Goal: Navigation & Orientation: Find specific page/section

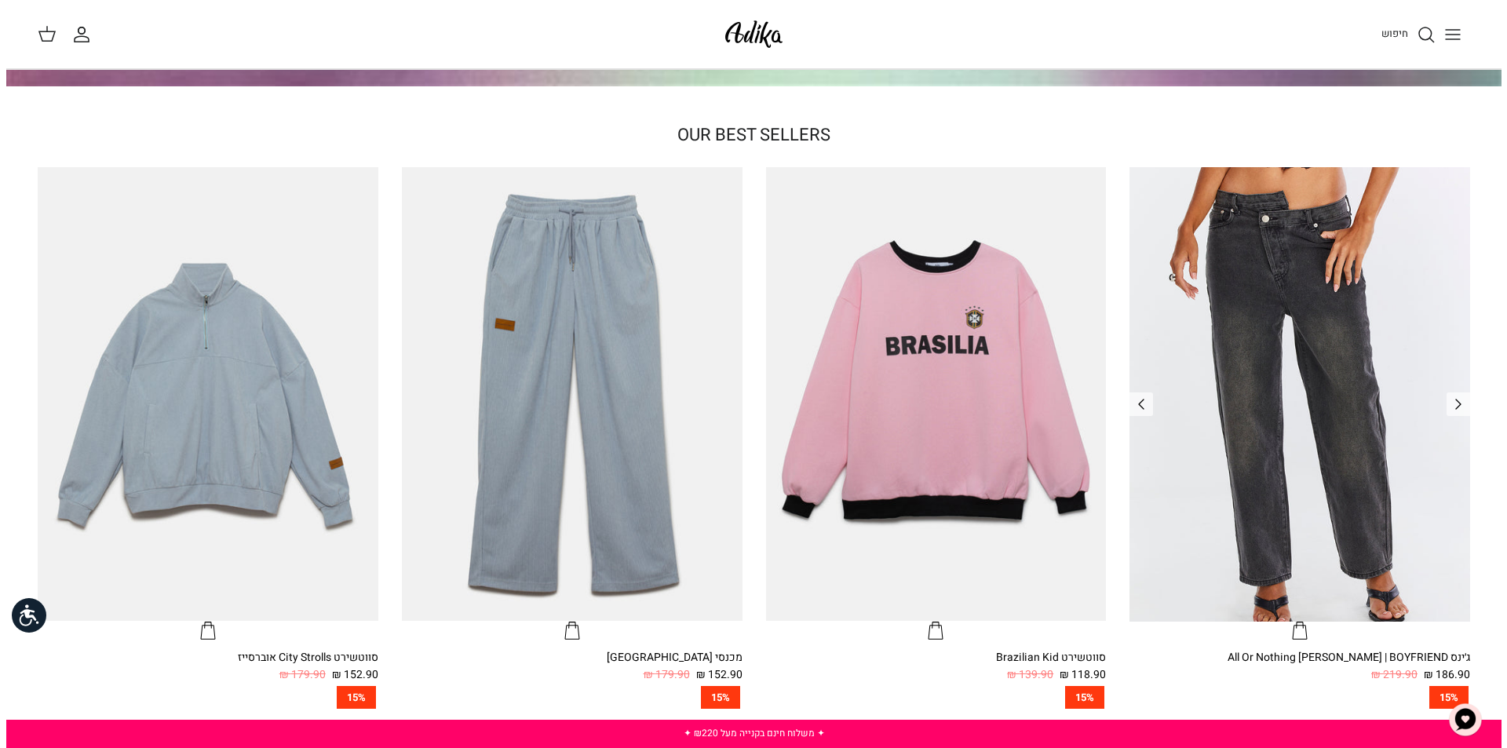
scroll to position [523, 0]
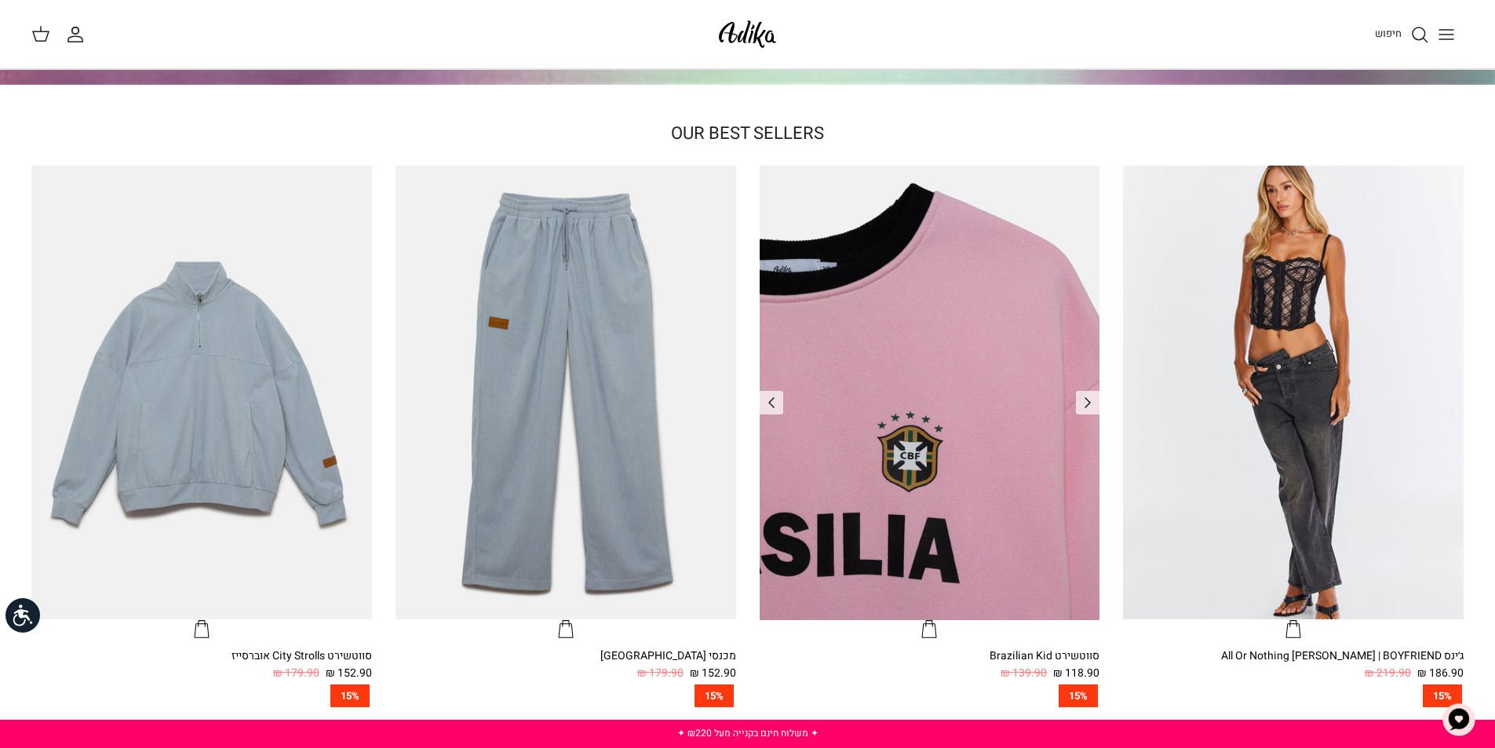
drag, startPoint x: 1128, startPoint y: 455, endPoint x: 1012, endPoint y: 470, distance: 117.1
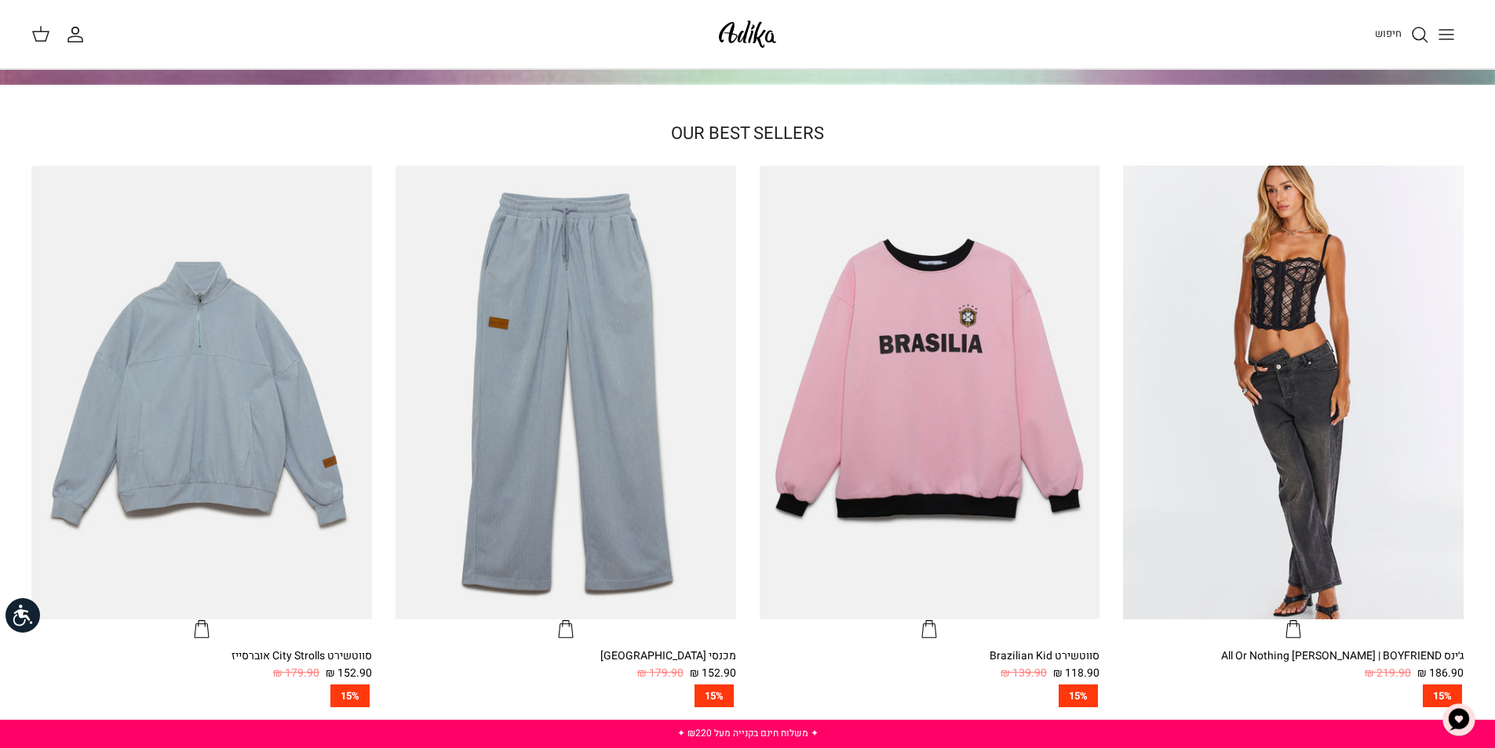
drag, startPoint x: 1012, startPoint y: 470, endPoint x: 1441, endPoint y: 47, distance: 602.7
click at [1441, 47] on button "Toggle menu" at bounding box center [1446, 34] width 35 height 35
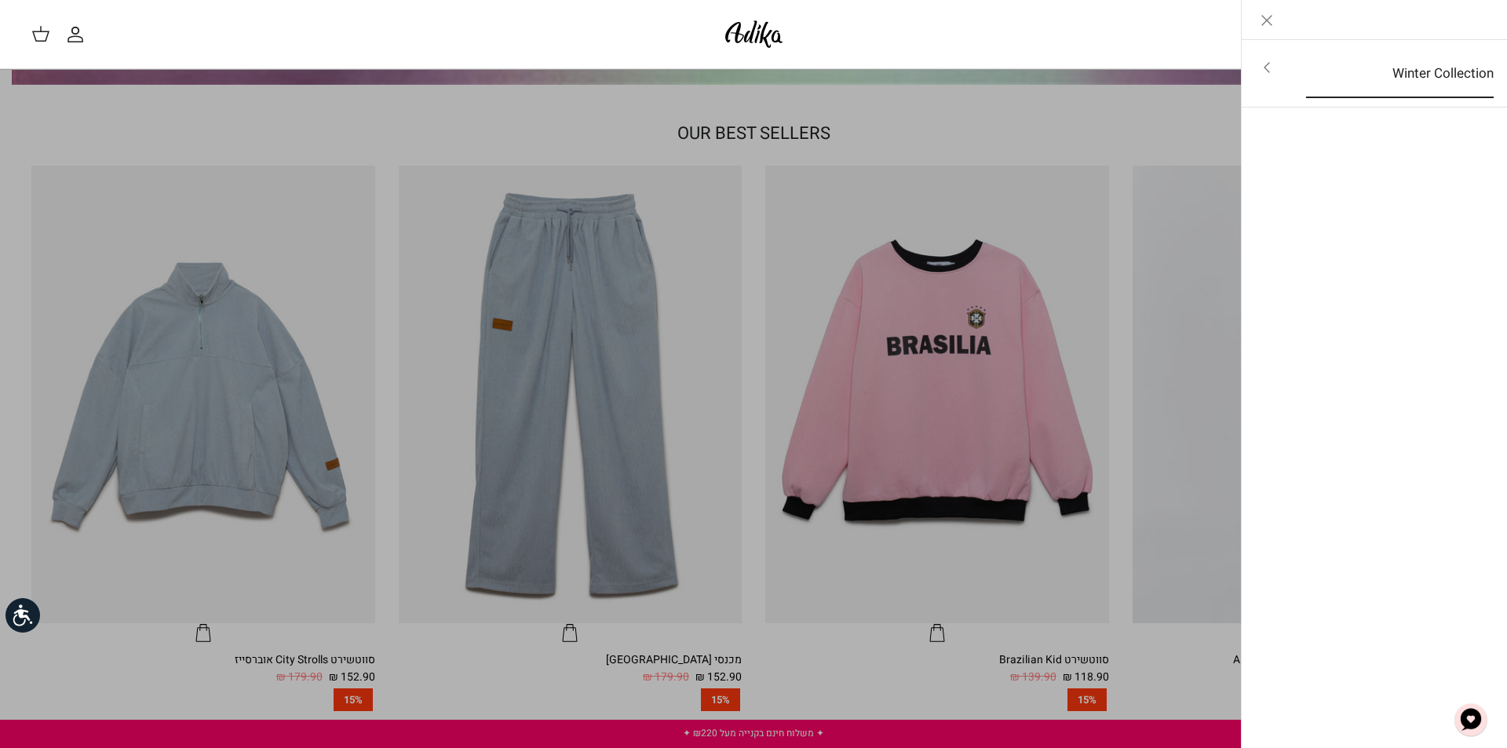
click at [1414, 76] on link "Winter Collection" at bounding box center [1400, 73] width 216 height 49
click at [1350, 82] on link "לכל הפריטים" at bounding box center [1374, 68] width 250 height 39
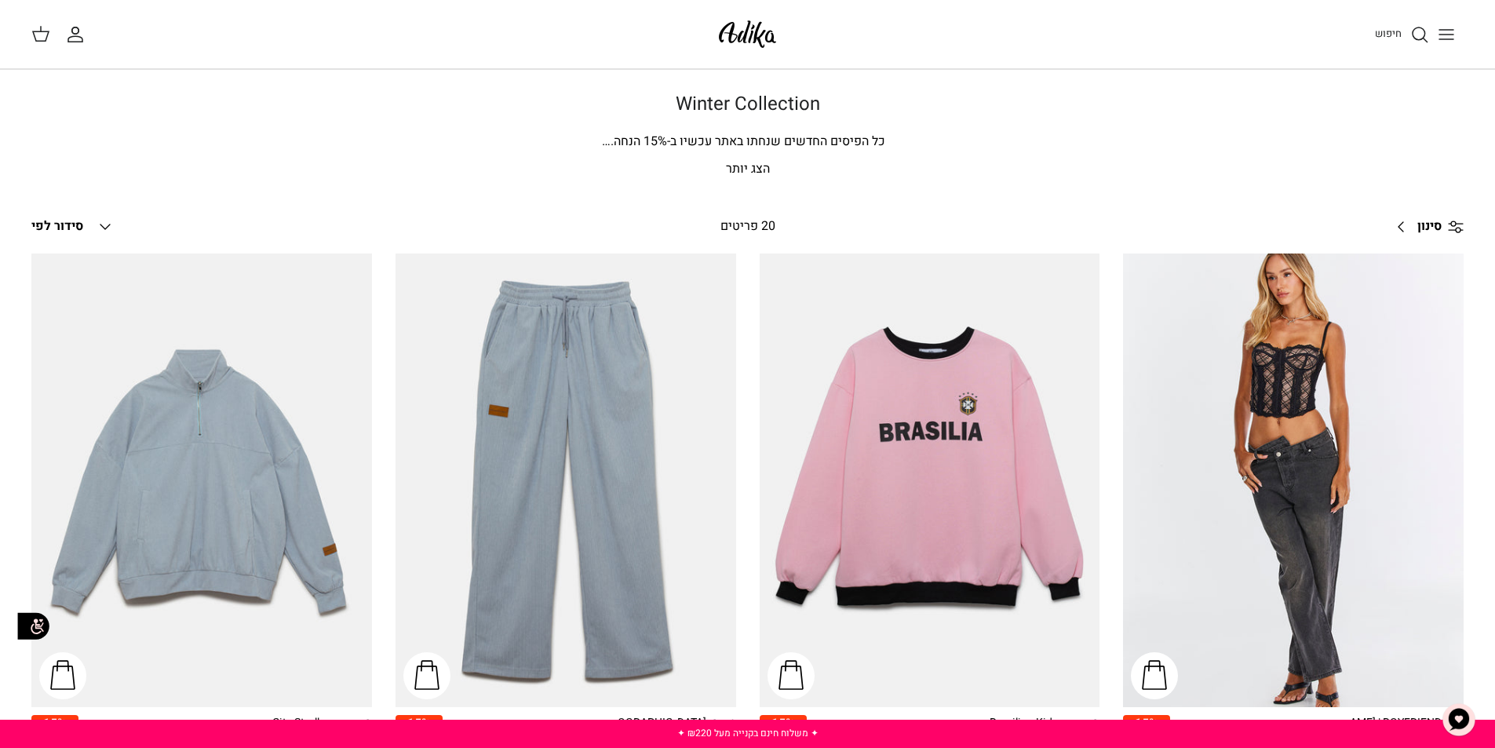
click at [699, 43] on div "חיפוש החשבון שלי חיפוש" at bounding box center [747, 34] width 1495 height 69
